Goal: Entertainment & Leisure: Consume media (video, audio)

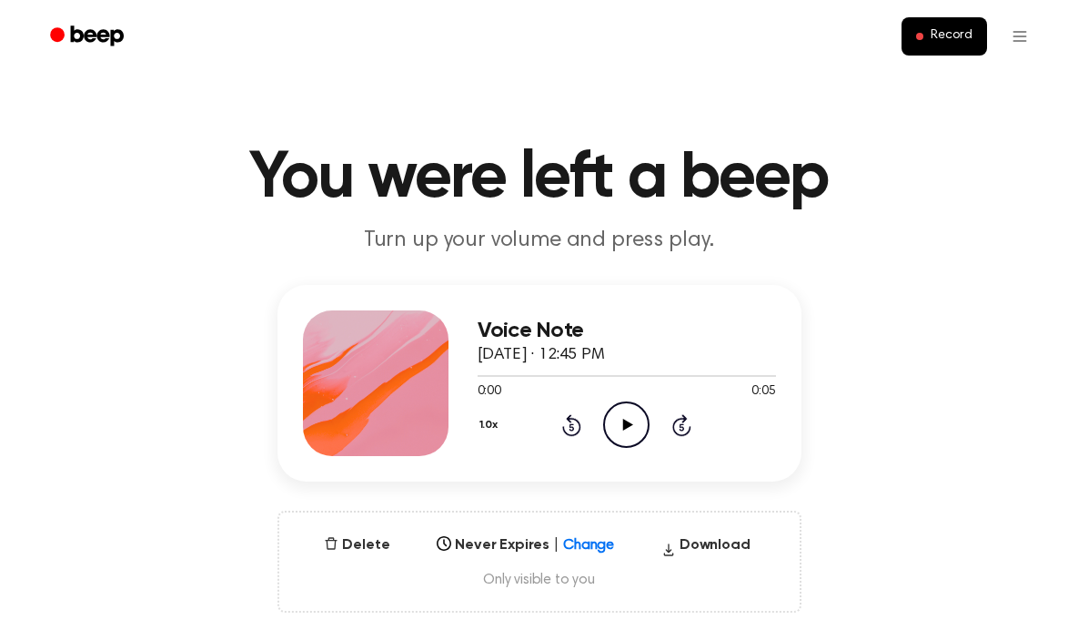
click at [630, 424] on icon at bounding box center [628, 425] width 10 height 12
click at [630, 422] on icon "Play Audio" at bounding box center [626, 424] width 46 height 46
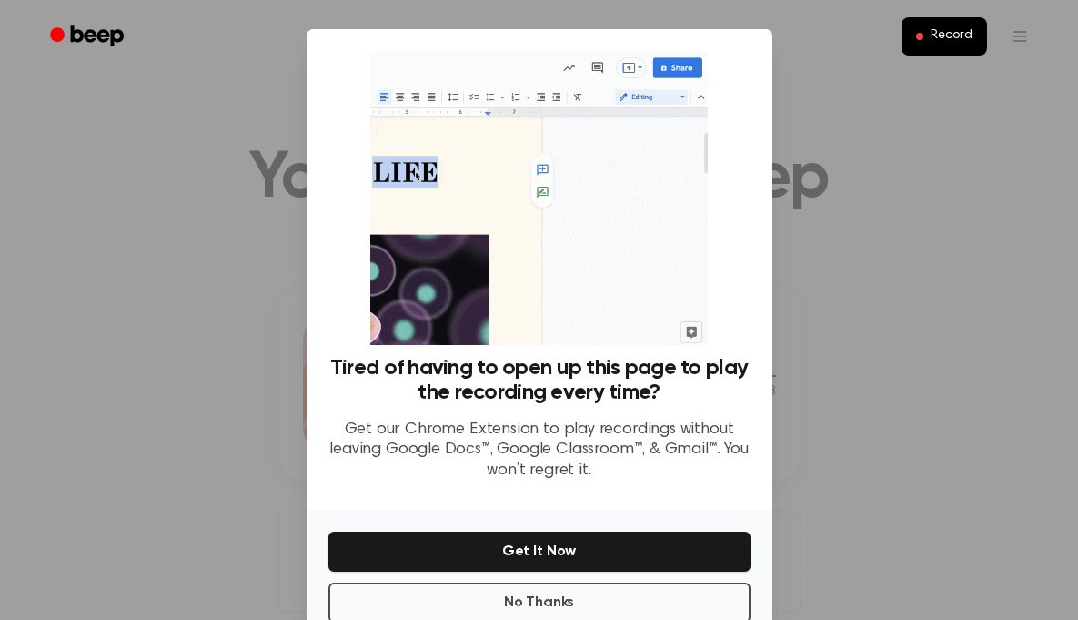
click at [853, 206] on div at bounding box center [539, 310] width 1078 height 620
